Goal: Transaction & Acquisition: Obtain resource

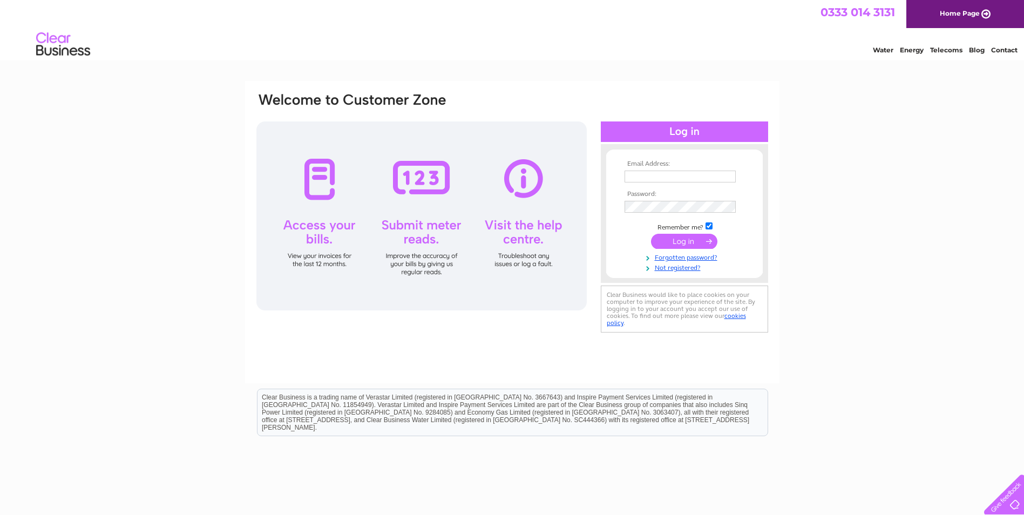
click at [630, 170] on td at bounding box center [684, 176] width 125 height 17
click at [633, 174] on input "text" at bounding box center [681, 177] width 112 height 13
type input "[EMAIL_ADDRESS][DOMAIN_NAME]"
click at [686, 242] on input "submit" at bounding box center [684, 241] width 66 height 15
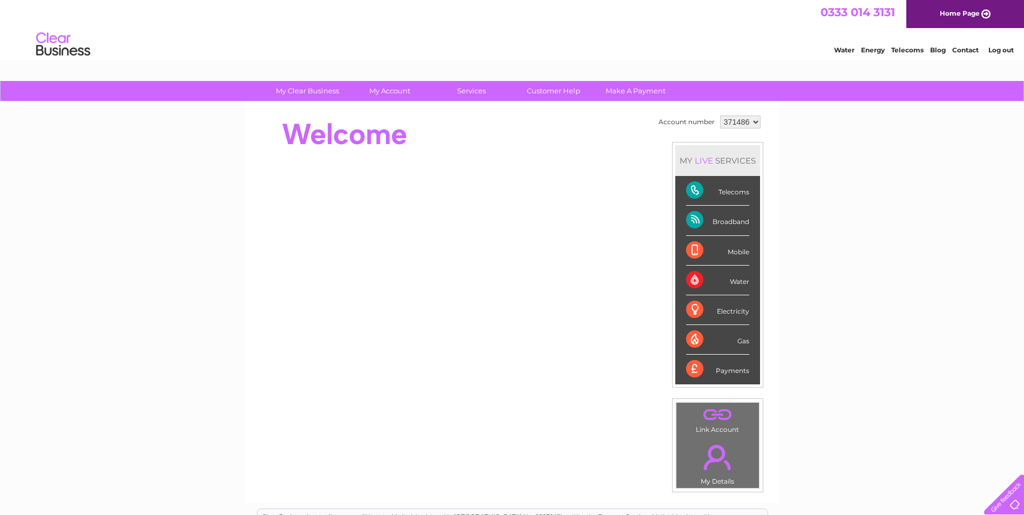
click at [691, 186] on div "Telecoms" at bounding box center [717, 191] width 63 height 30
click at [542, 89] on link "Customer Help" at bounding box center [553, 91] width 89 height 20
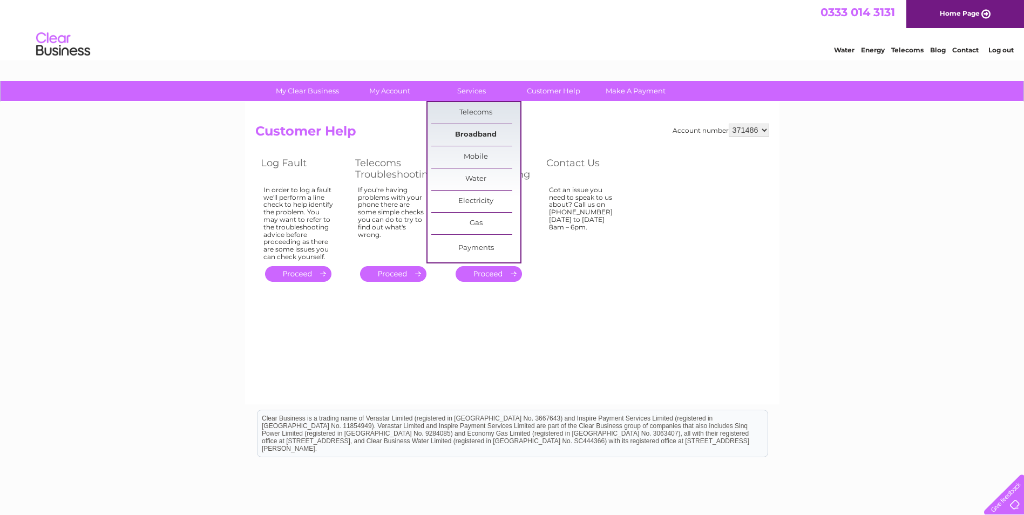
click at [465, 133] on link "Broadband" at bounding box center [475, 135] width 89 height 22
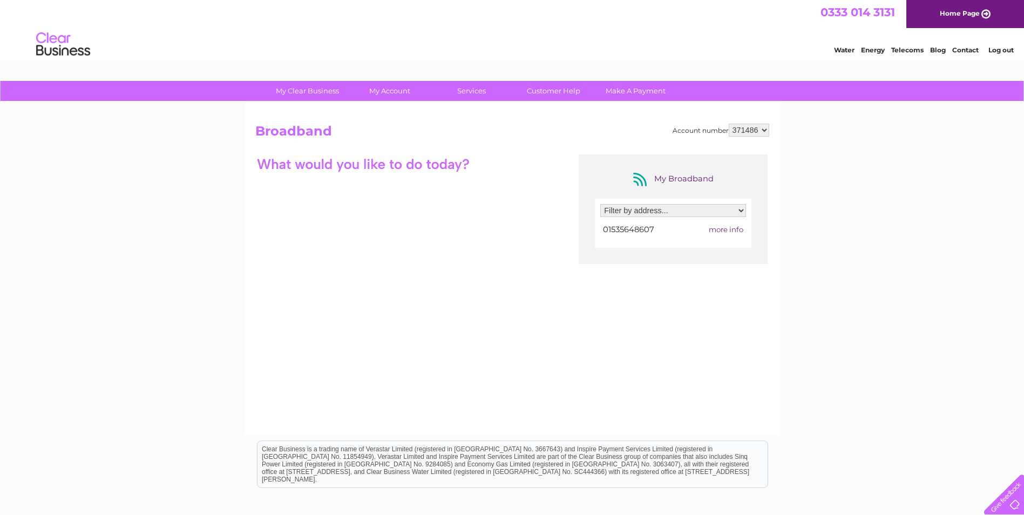
click at [745, 211] on select "Filter by address... 50 Haworth Road, Cross Roads, Keighley, West Yorkshire, BD…" at bounding box center [674, 210] width 146 height 13
select select "1327599"
click at [601, 204] on select "Filter by address... 50 Haworth Road, Cross Roads, Keighley, West Yorkshire, BD…" at bounding box center [674, 210] width 146 height 13
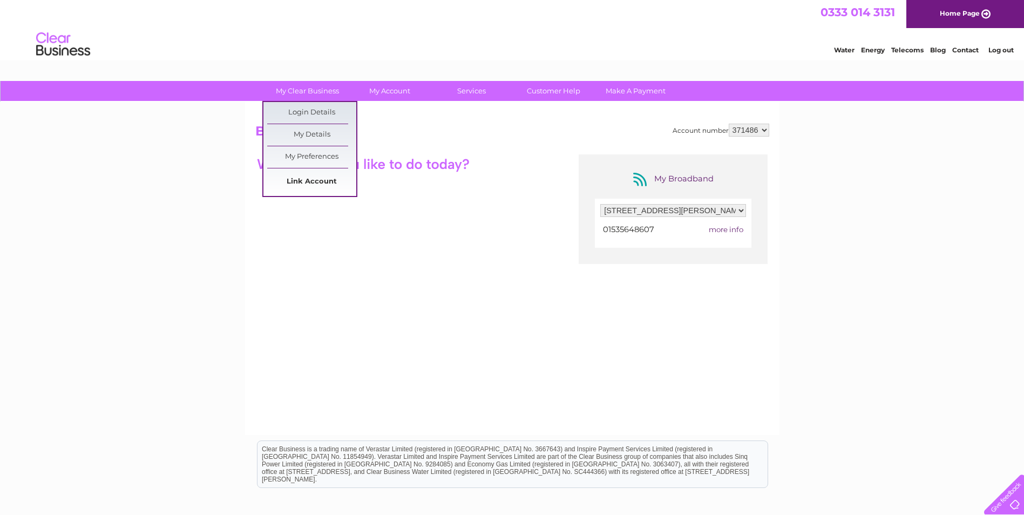
click at [315, 180] on link "Link Account" at bounding box center [311, 182] width 89 height 22
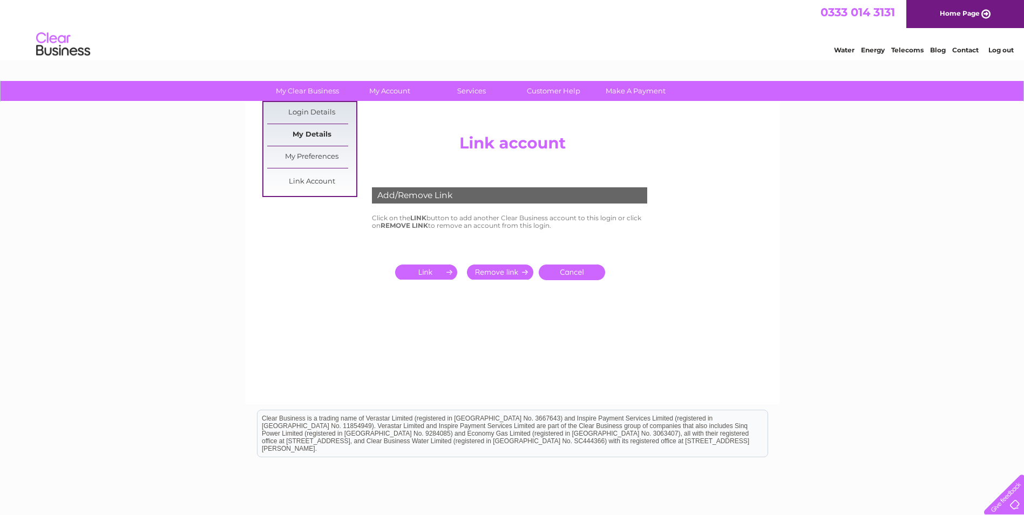
click at [311, 132] on link "My Details" at bounding box center [311, 135] width 89 height 22
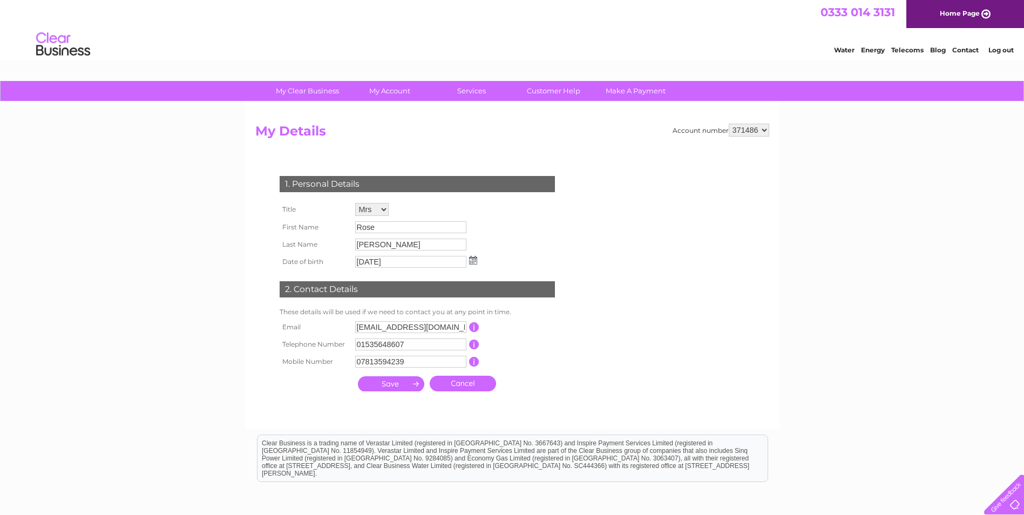
click at [1003, 50] on link "Log out" at bounding box center [1001, 50] width 25 height 8
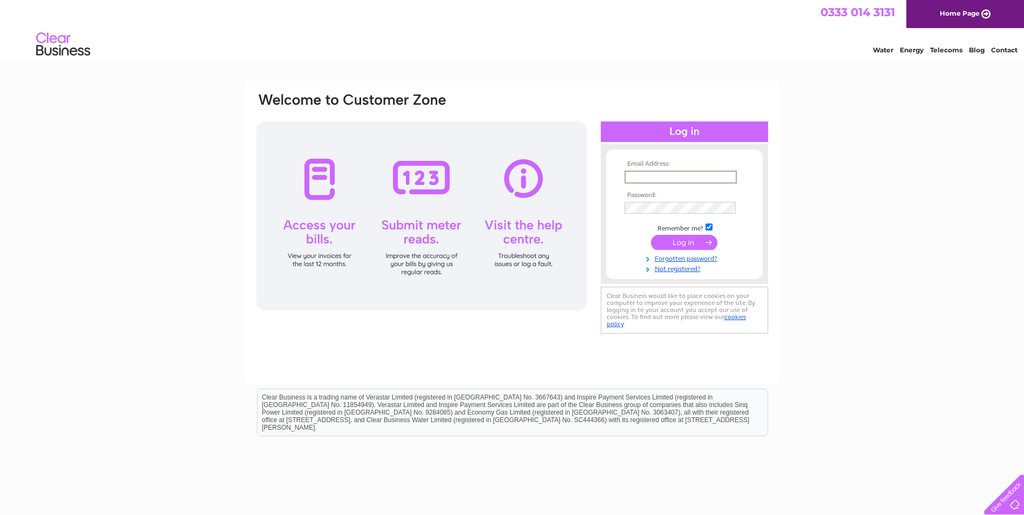
click at [640, 174] on input "text" at bounding box center [681, 177] width 112 height 13
type input "roseholmes_4@hotmail.com"
click at [680, 239] on input "submit" at bounding box center [684, 242] width 66 height 15
click at [699, 244] on input "submit" at bounding box center [684, 241] width 66 height 15
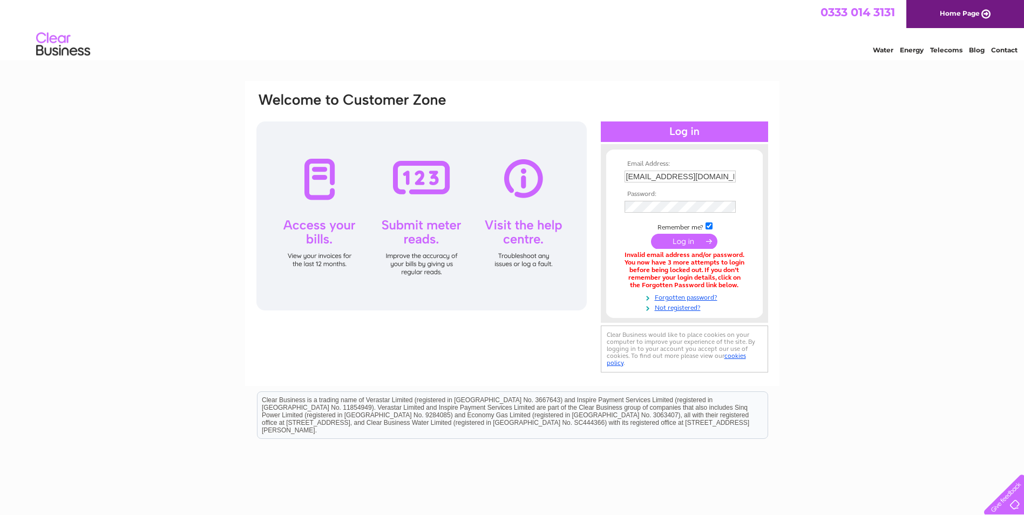
click at [681, 240] on input "submit" at bounding box center [684, 241] width 66 height 15
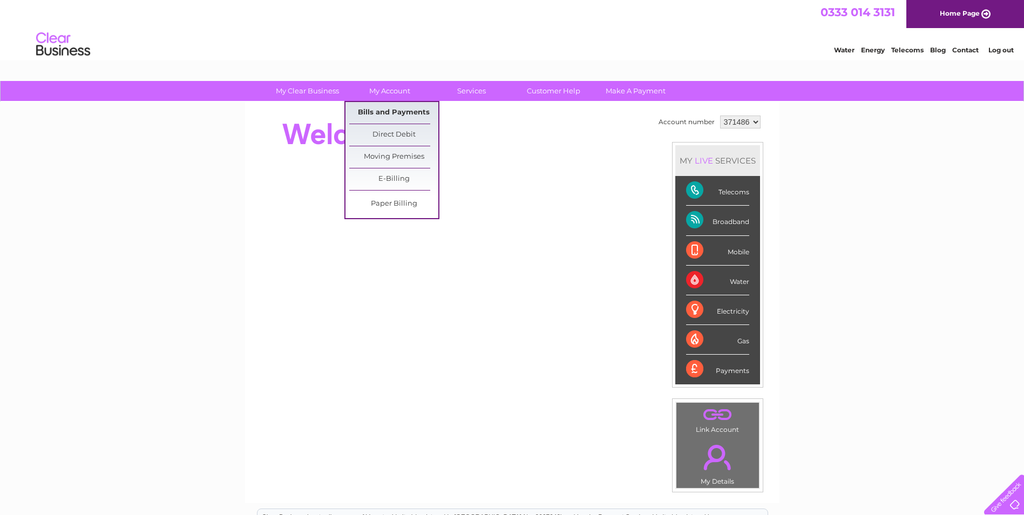
click at [389, 109] on link "Bills and Payments" at bounding box center [393, 113] width 89 height 22
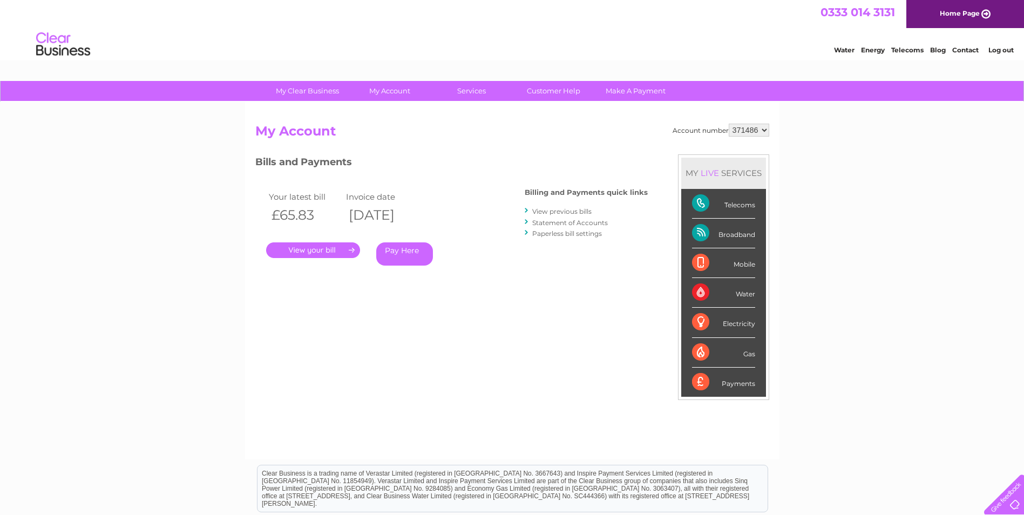
click at [303, 248] on link "." at bounding box center [313, 250] width 94 height 16
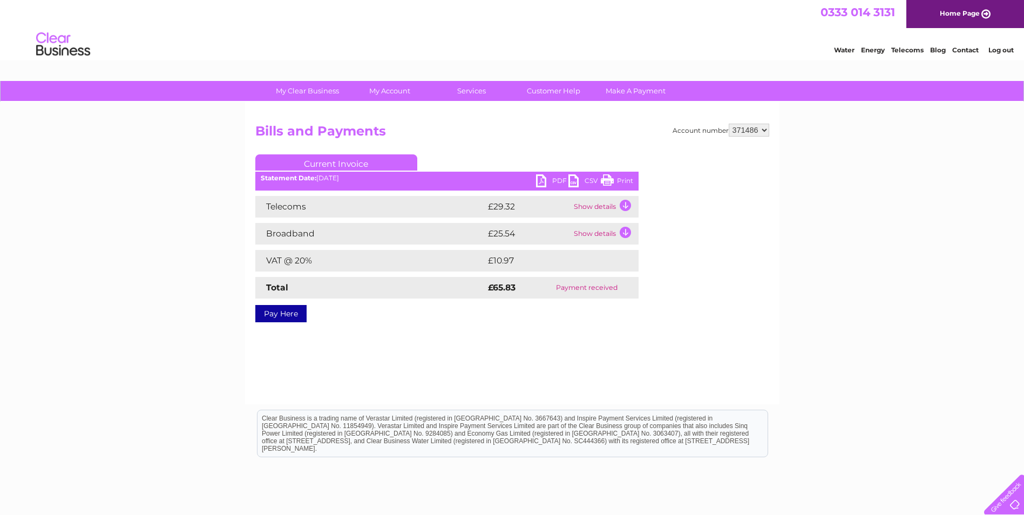
click at [545, 177] on link "PDF" at bounding box center [552, 182] width 32 height 16
click at [1000, 46] on link "Log out" at bounding box center [1001, 50] width 25 height 8
